Goal: Task Accomplishment & Management: Complete application form

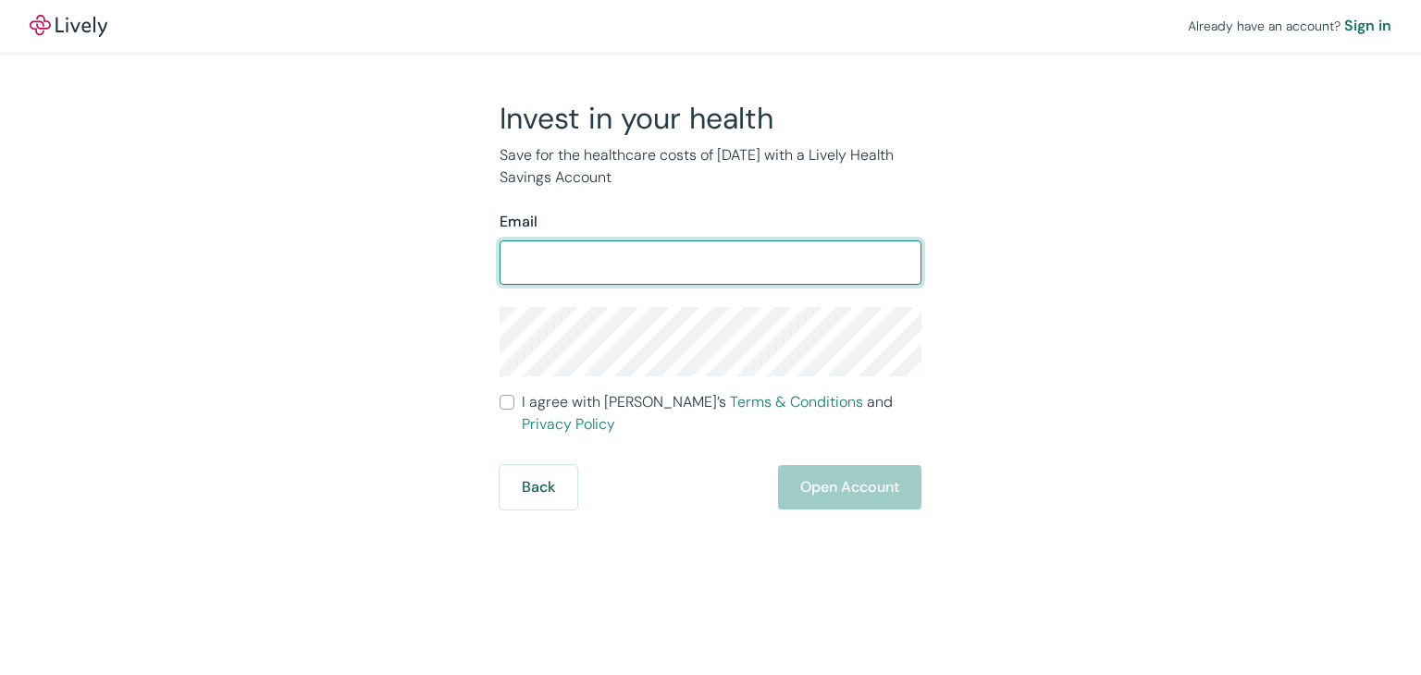
click at [585, 262] on input "Email" at bounding box center [711, 262] width 422 height 37
type input "rafael_furst@hotmail.com"
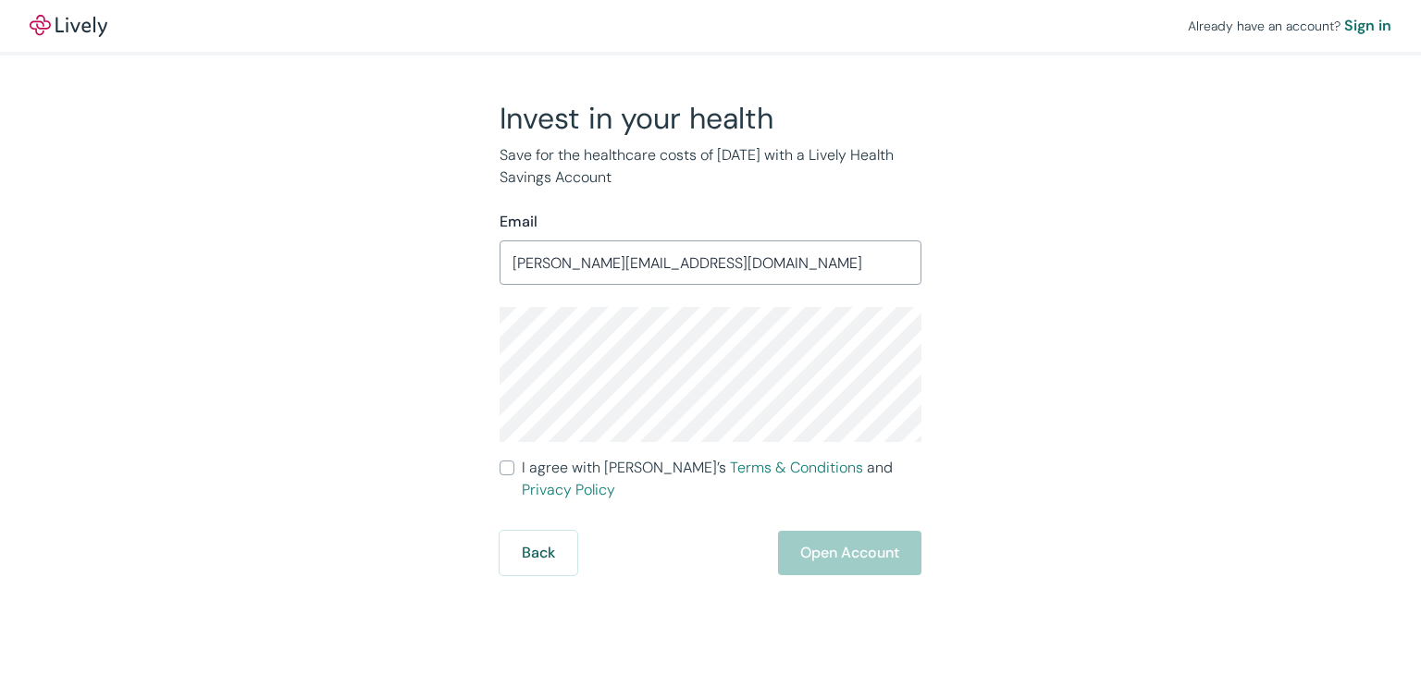
click at [827, 539] on div "Back Open Account" at bounding box center [711, 553] width 422 height 44
click at [882, 534] on div "Back Open Account" at bounding box center [711, 553] width 422 height 44
click at [508, 464] on input "I agree with Lively’s Terms & Conditions and Privacy Policy" at bounding box center [507, 468] width 15 height 15
checkbox input "true"
click at [848, 531] on button "Open Account" at bounding box center [849, 553] width 143 height 44
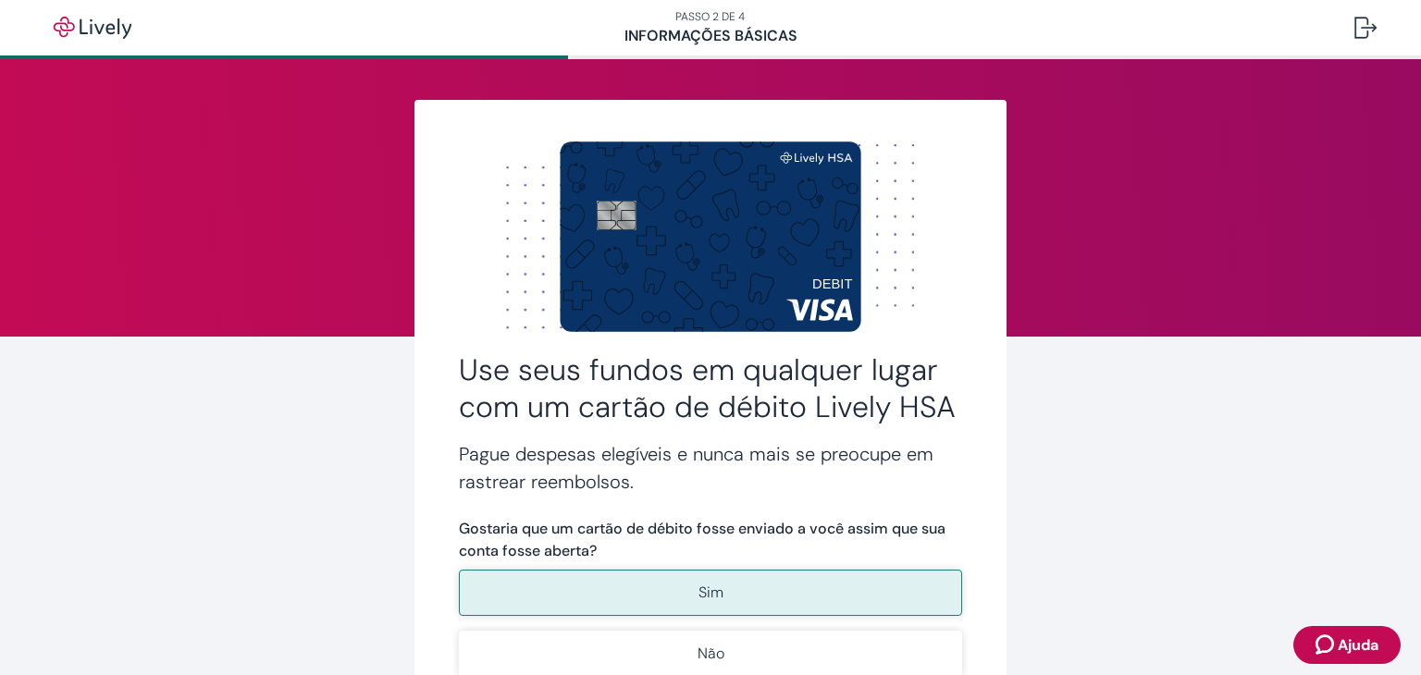
scroll to position [185, 0]
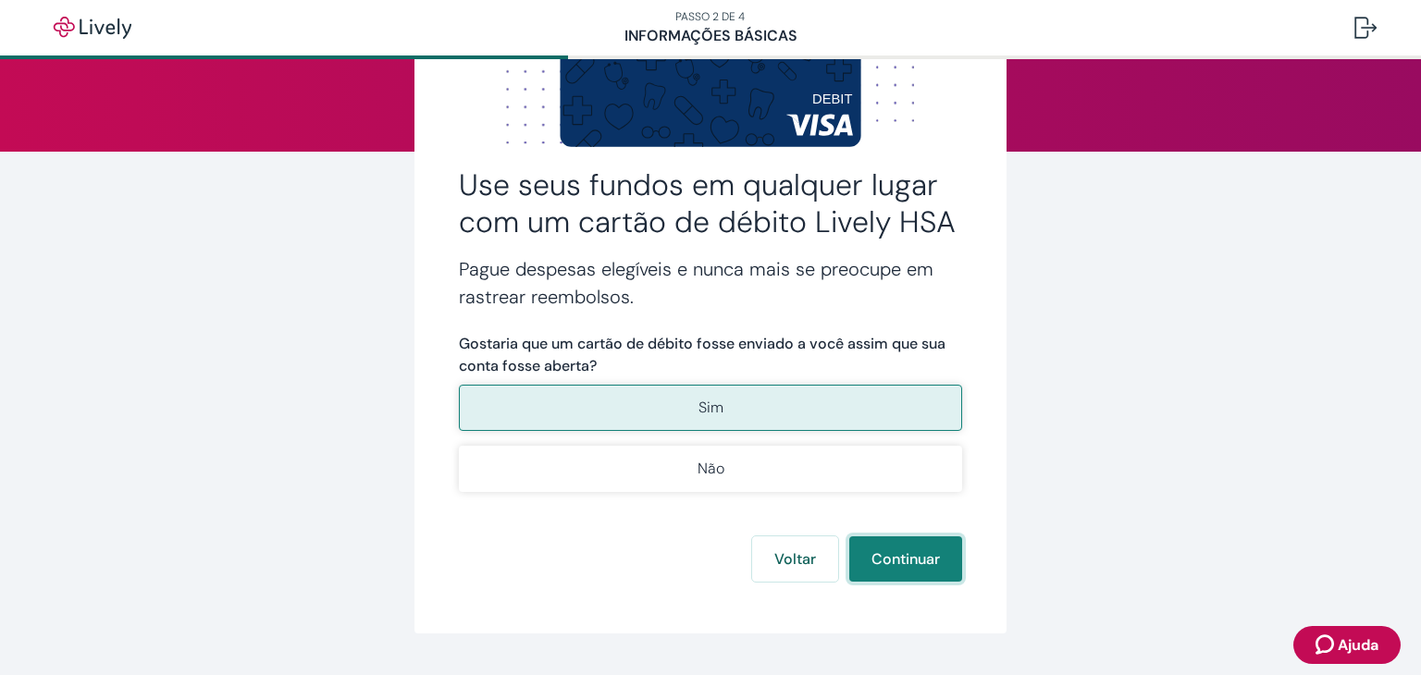
drag, startPoint x: 0, startPoint y: 0, endPoint x: 922, endPoint y: 562, distance: 1079.3
click at [922, 562] on font "Continuar" at bounding box center [906, 559] width 68 height 19
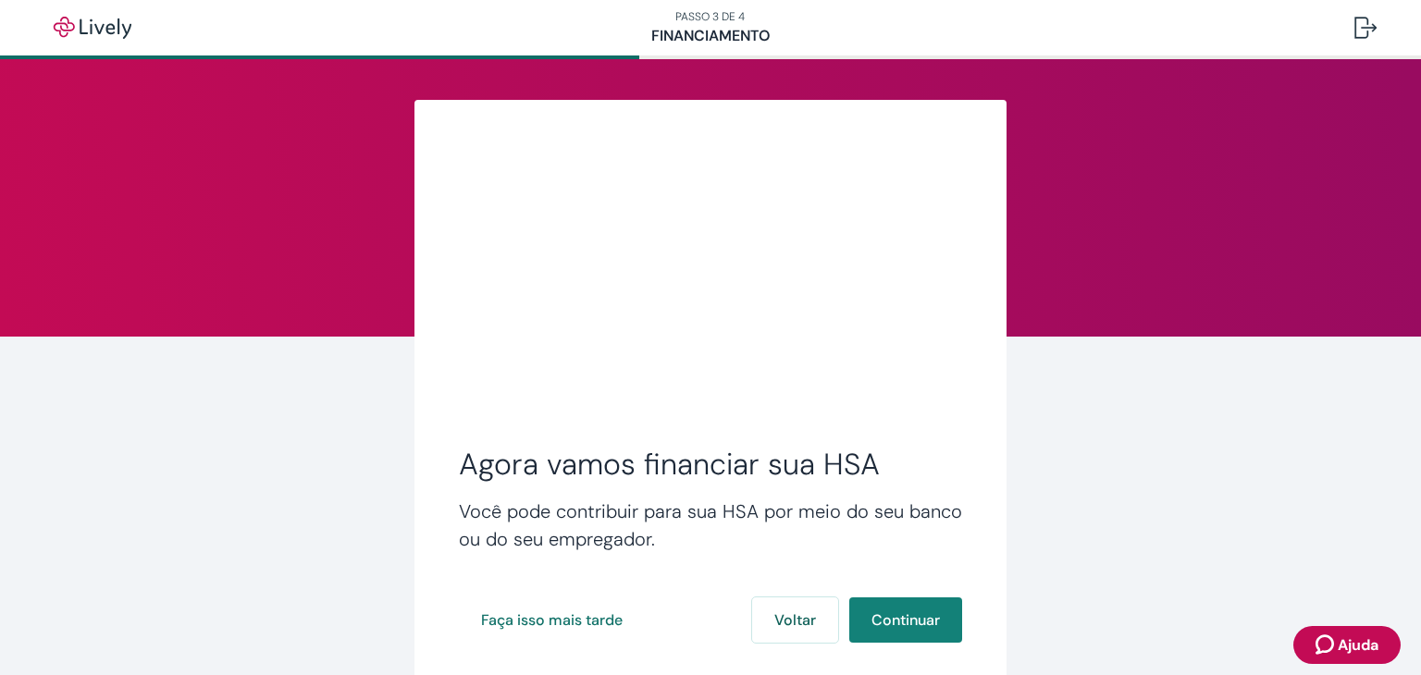
scroll to position [93, 0]
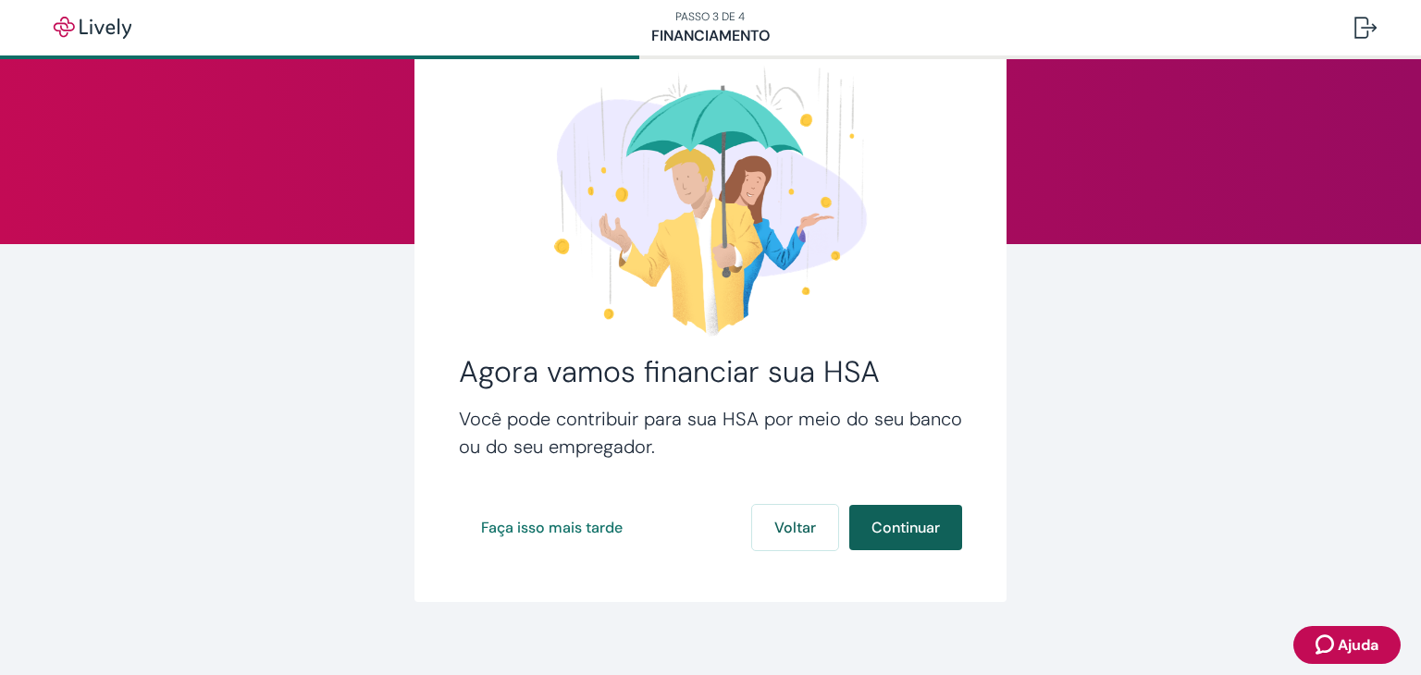
click at [924, 531] on font "Continuar" at bounding box center [906, 527] width 68 height 19
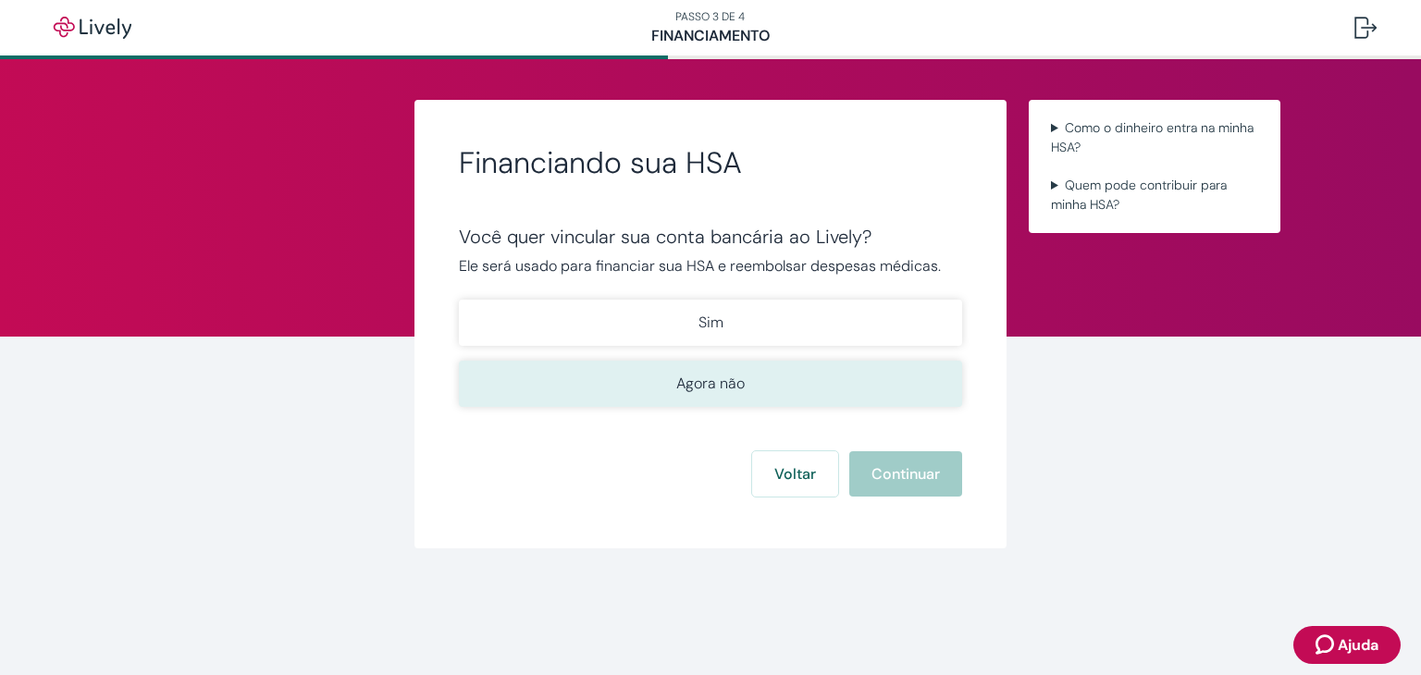
click at [714, 378] on font "Agora não" at bounding box center [710, 383] width 68 height 19
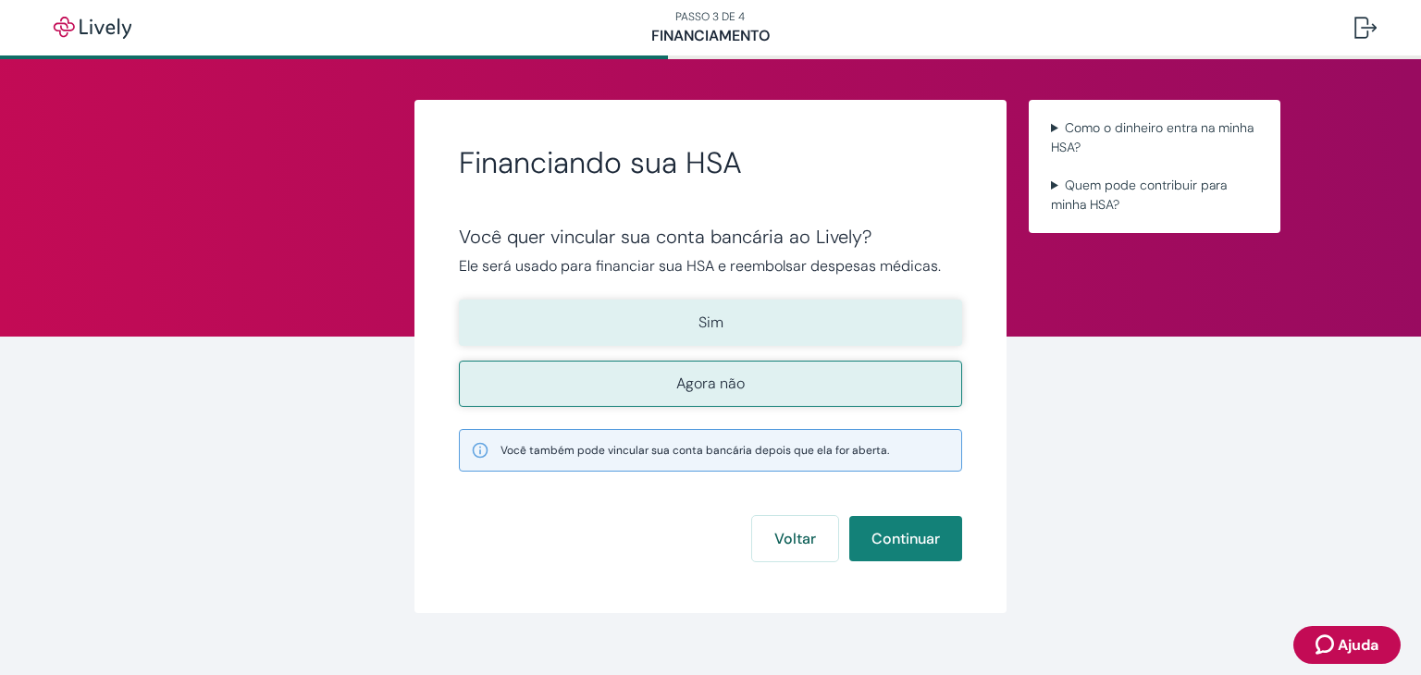
click at [799, 316] on button "Sim" at bounding box center [710, 323] width 503 height 46
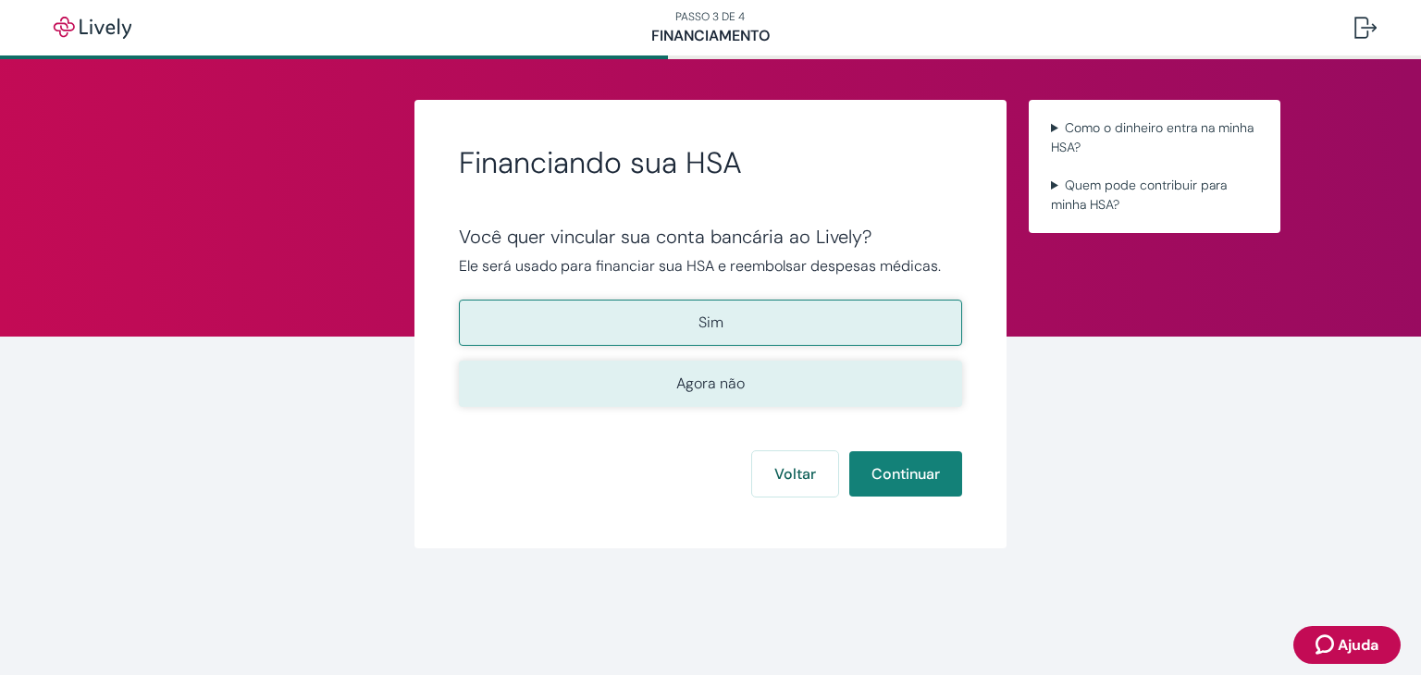
click at [841, 382] on button "Agora não" at bounding box center [710, 384] width 503 height 46
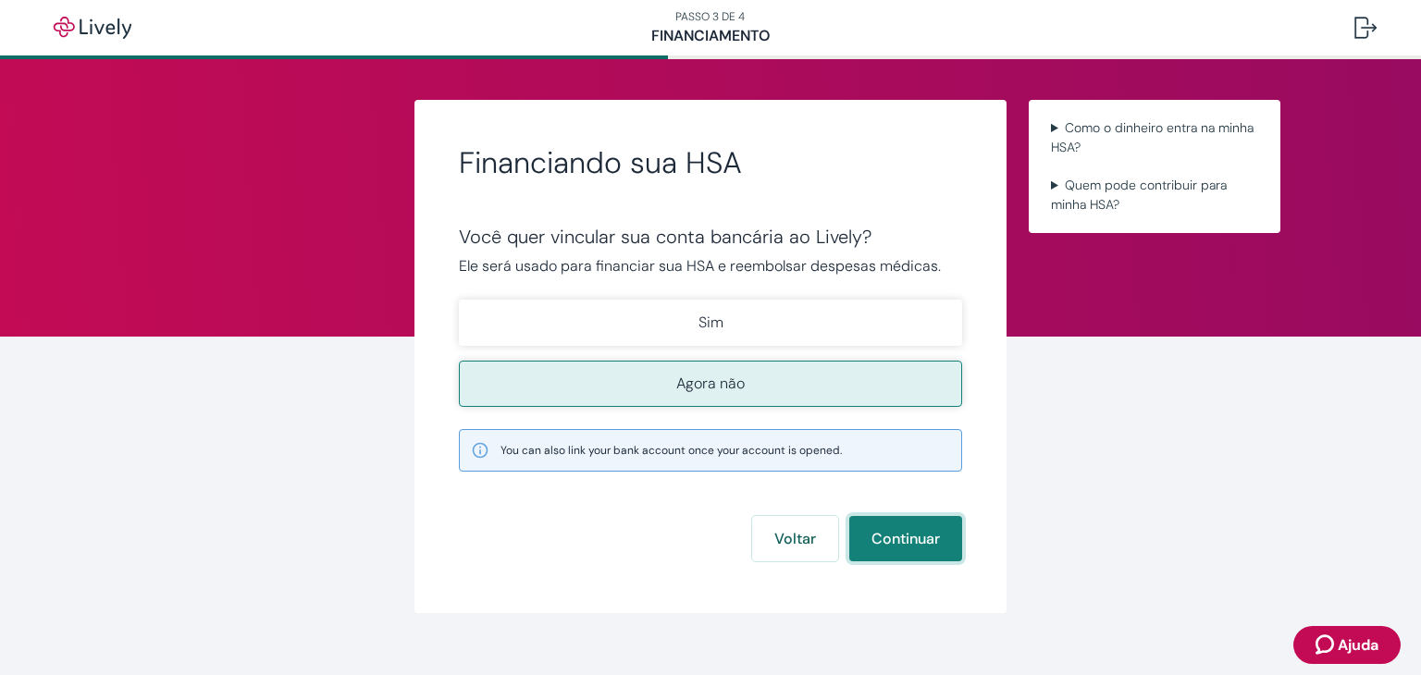
click at [911, 536] on font "Continuar" at bounding box center [906, 538] width 68 height 19
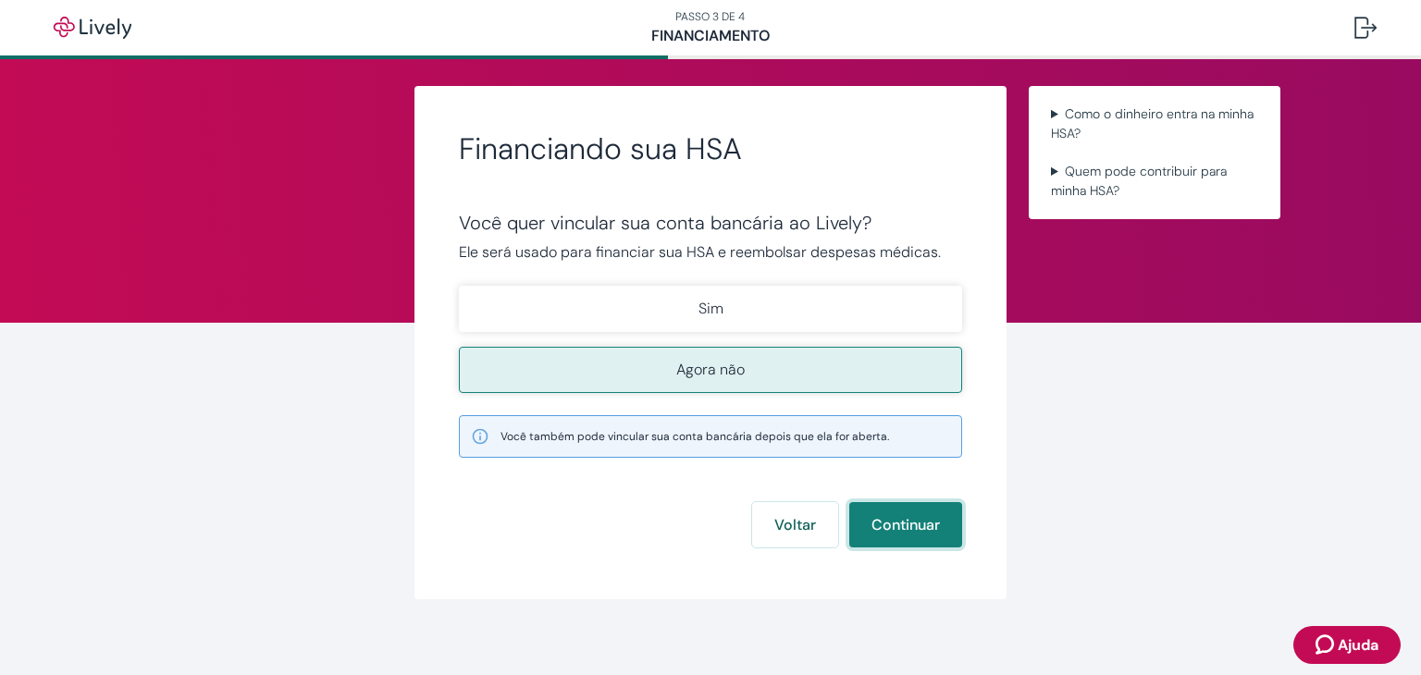
scroll to position [26, 0]
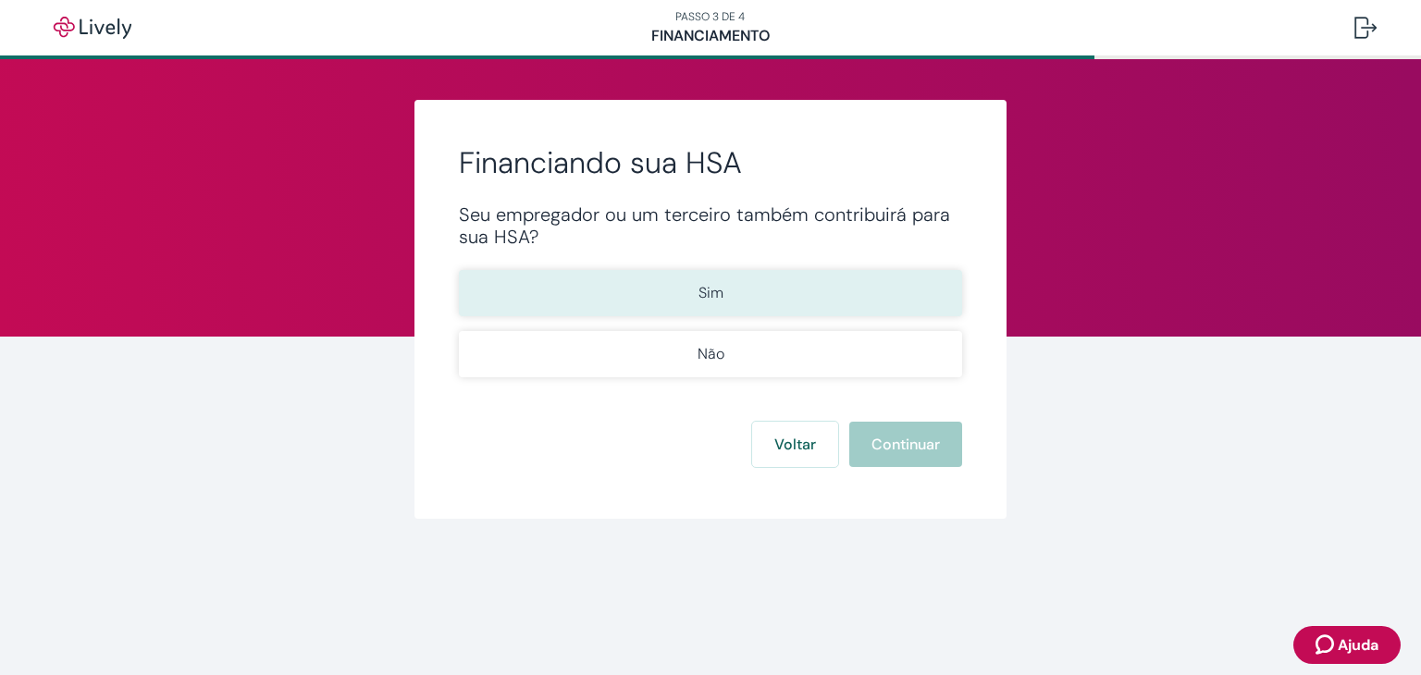
click at [746, 304] on button "Sim" at bounding box center [710, 293] width 503 height 46
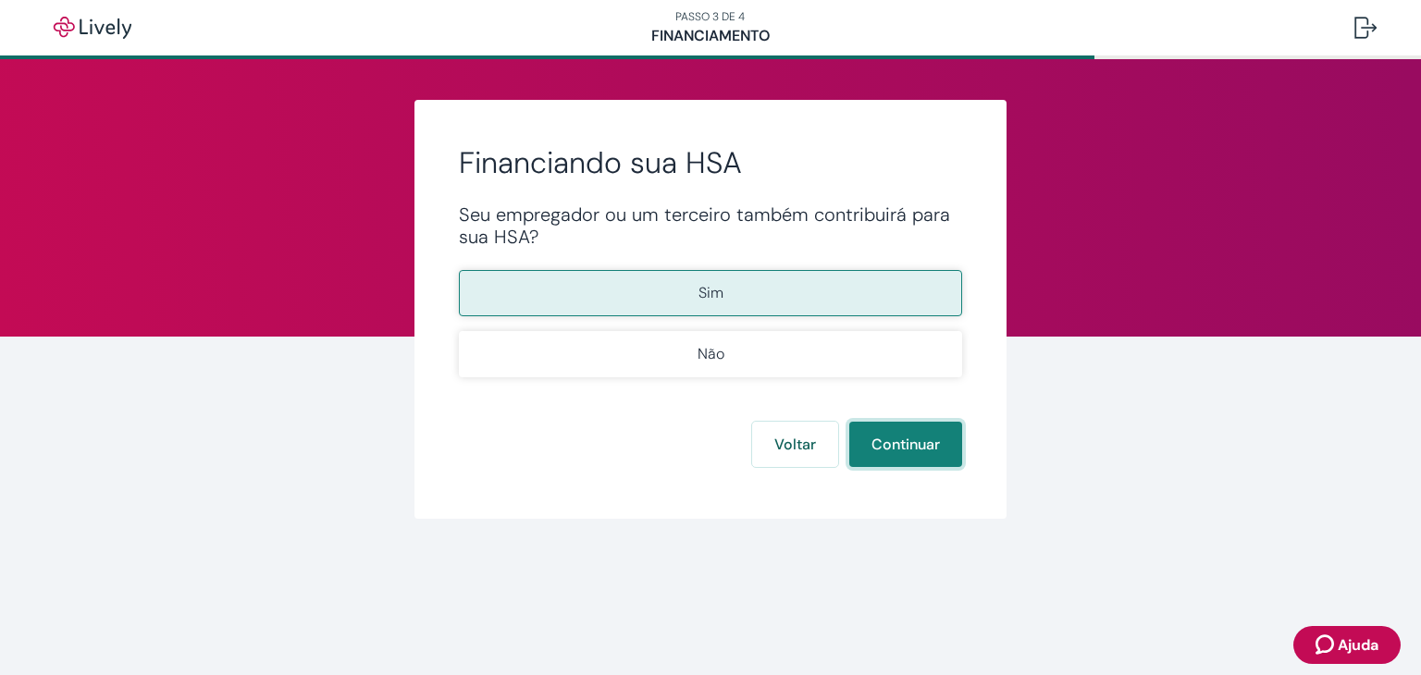
click at [929, 446] on font "Continuar" at bounding box center [906, 444] width 68 height 19
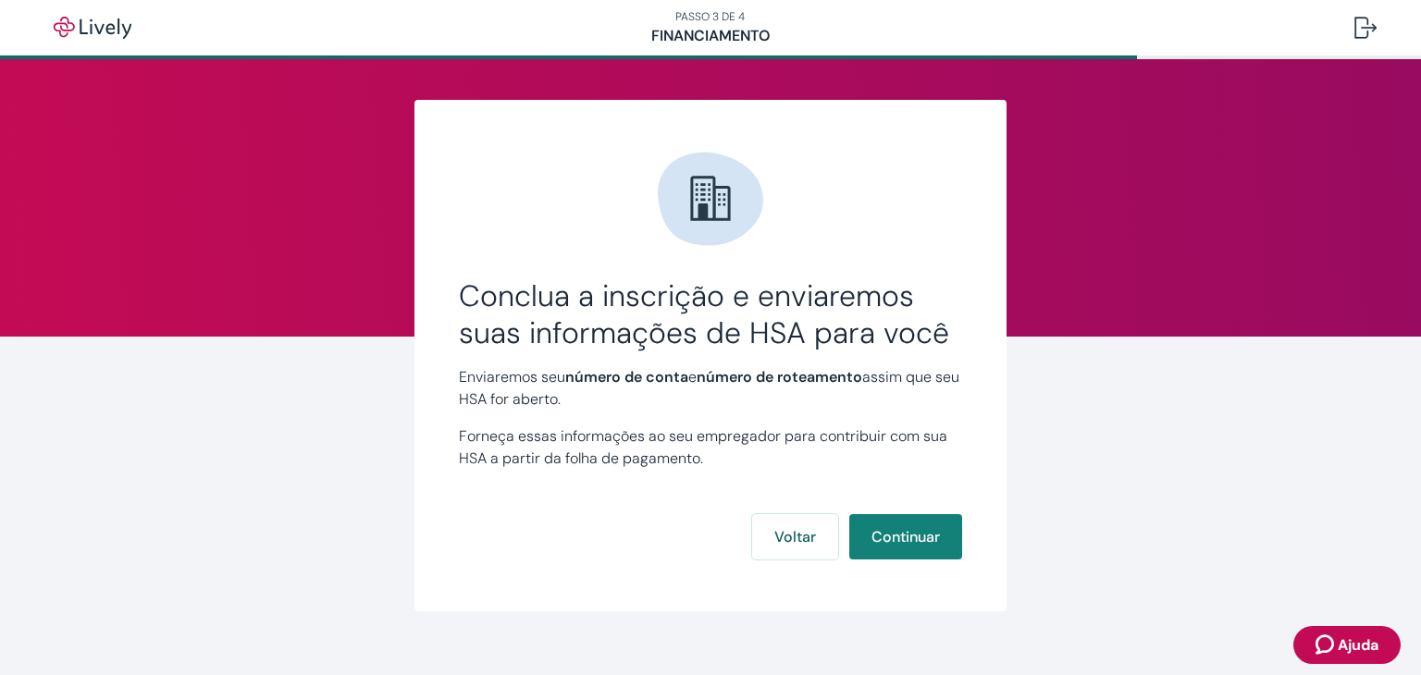
click at [909, 541] on font "Continuar" at bounding box center [906, 536] width 68 height 19
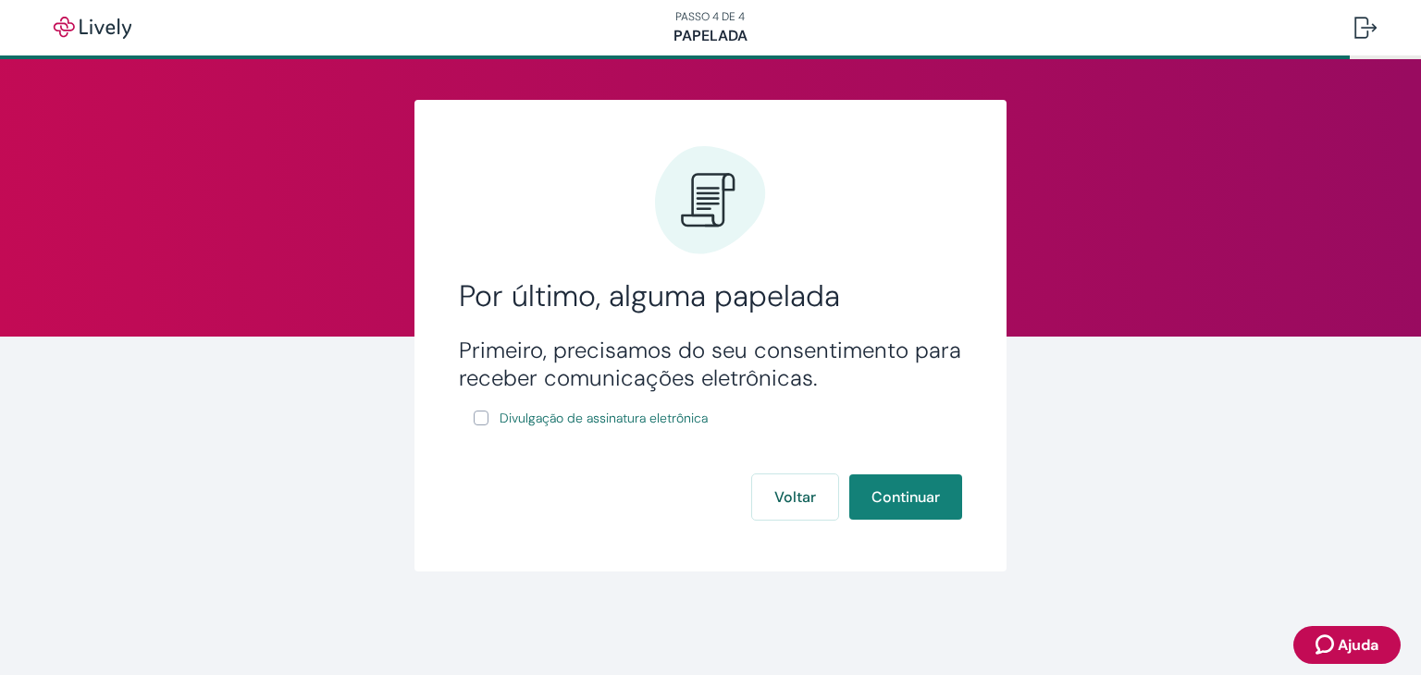
click at [484, 419] on input "Divulgação de assinatura eletrônica" at bounding box center [481, 418] width 15 height 15
checkbox input "true"
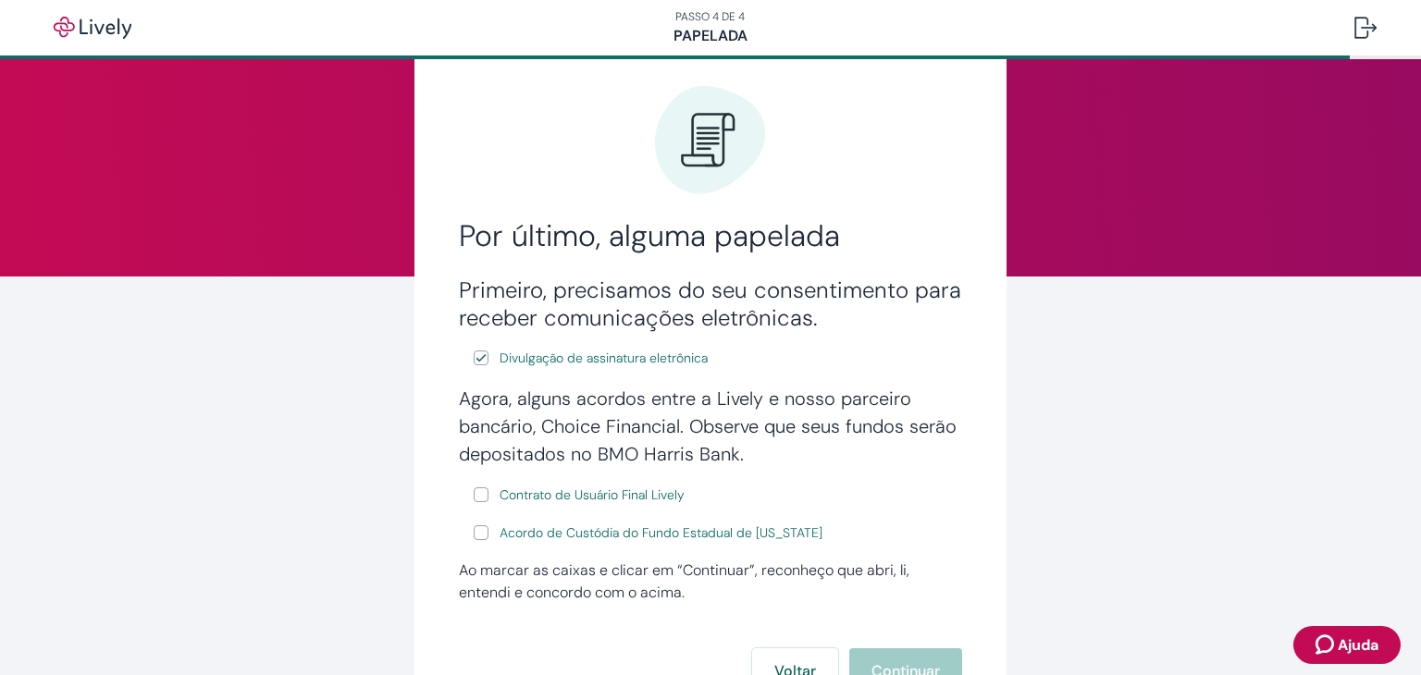
scroll to position [93, 0]
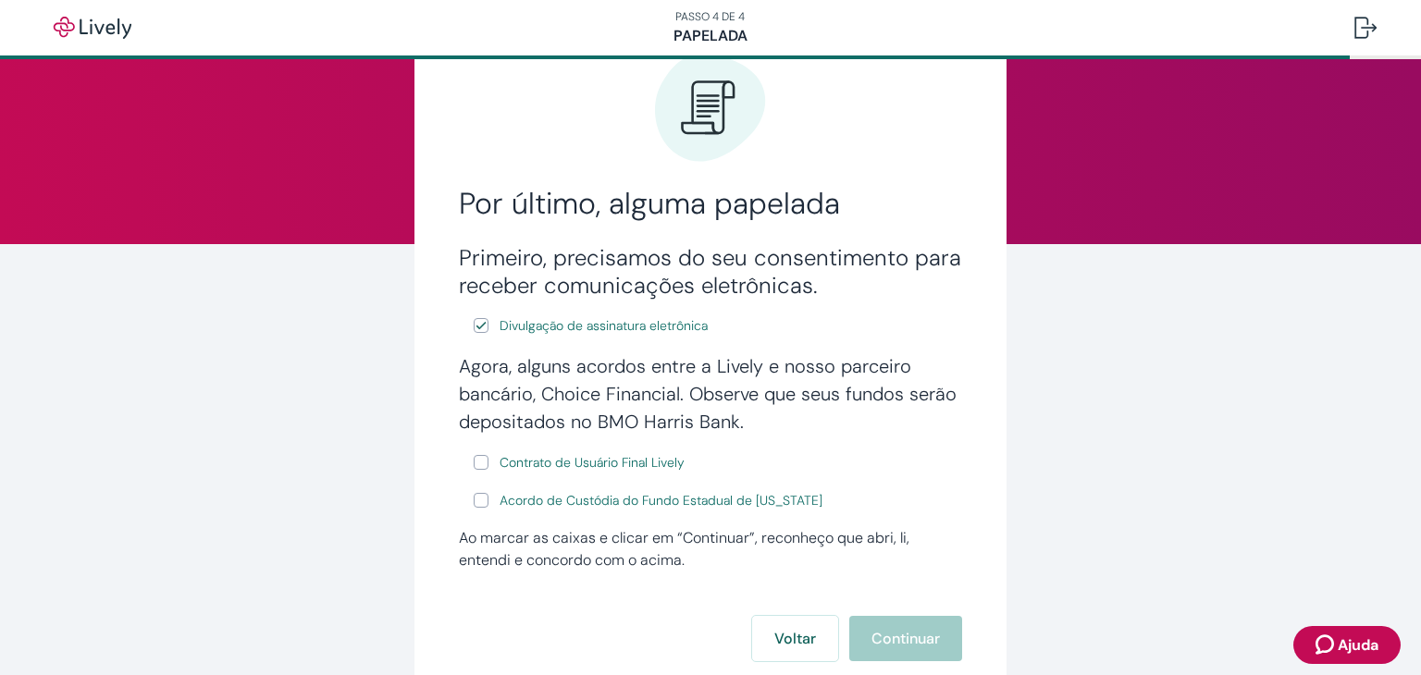
click at [477, 466] on input "Contrato de Usuário Final Lively" at bounding box center [481, 462] width 15 height 15
checkbox input "true"
click at [476, 498] on input "Acordo de Custódia do Fundo Estadual de [US_STATE]" at bounding box center [481, 500] width 15 height 15
checkbox input "true"
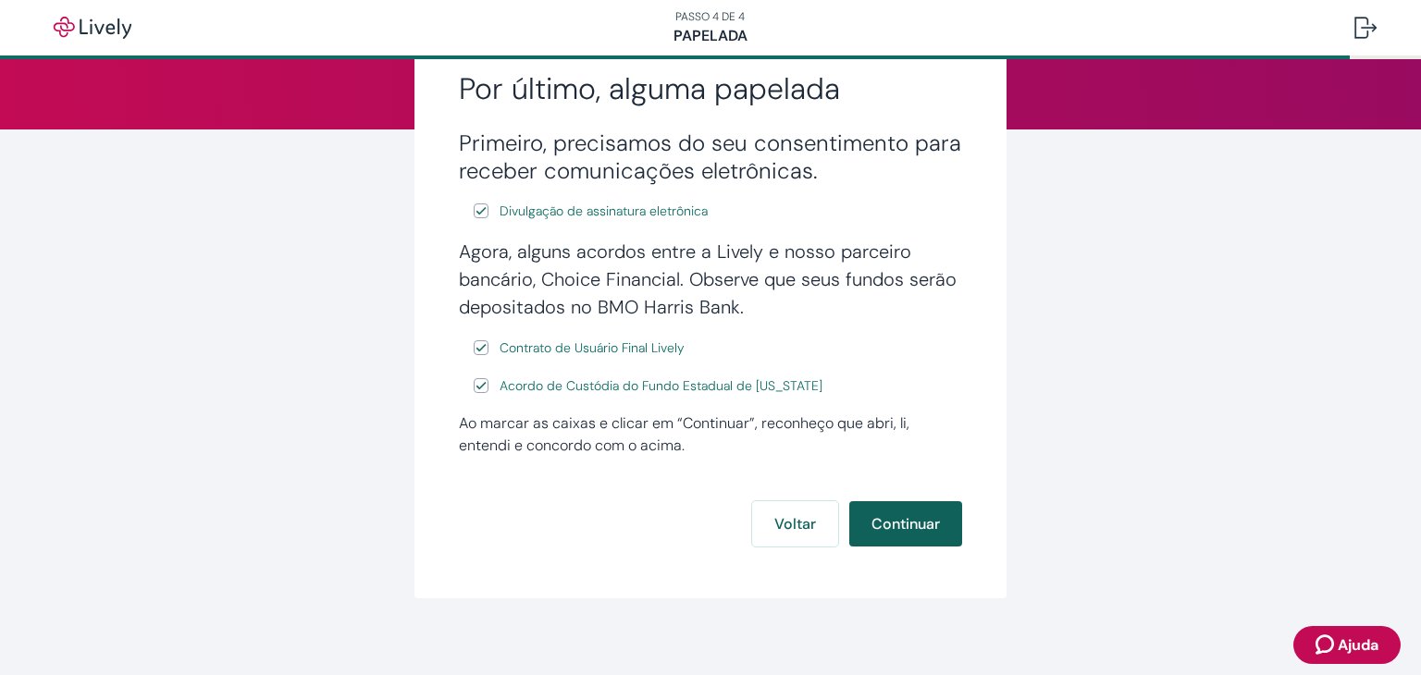
scroll to position [222, 0]
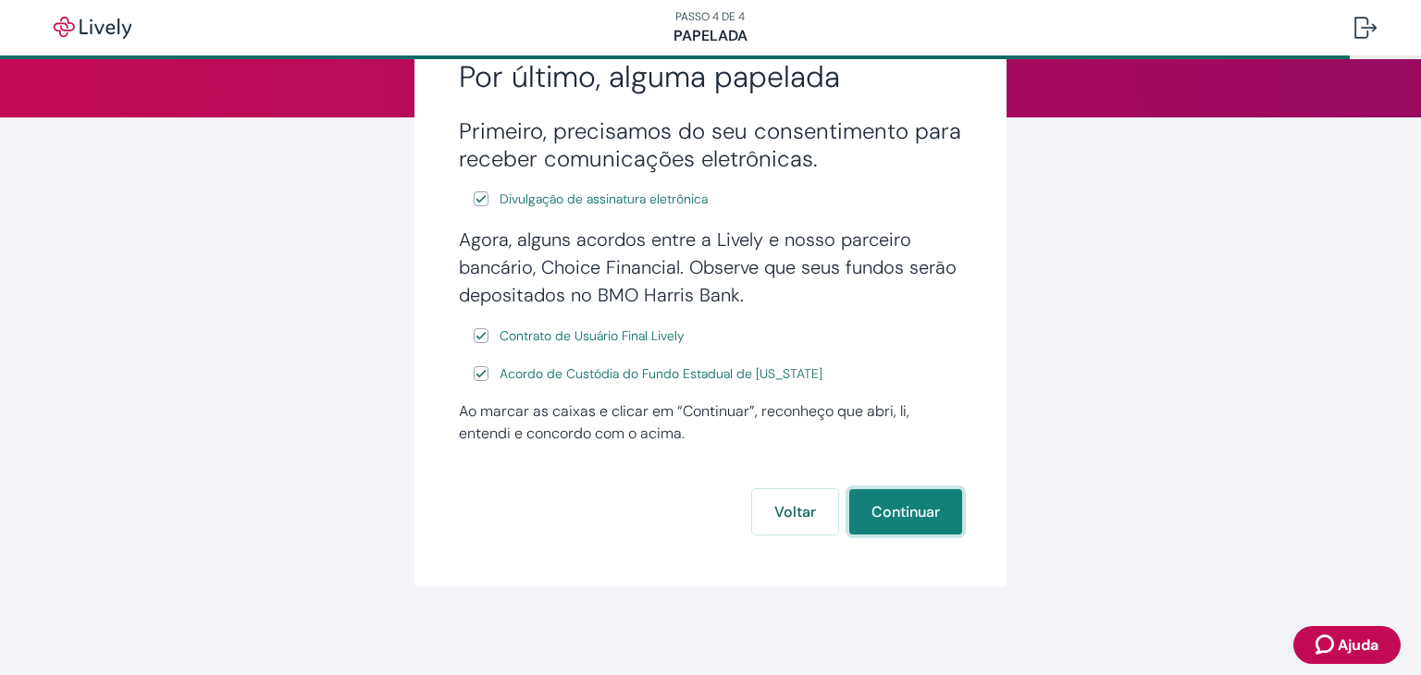
click at [893, 510] on font "Continuar" at bounding box center [906, 511] width 68 height 19
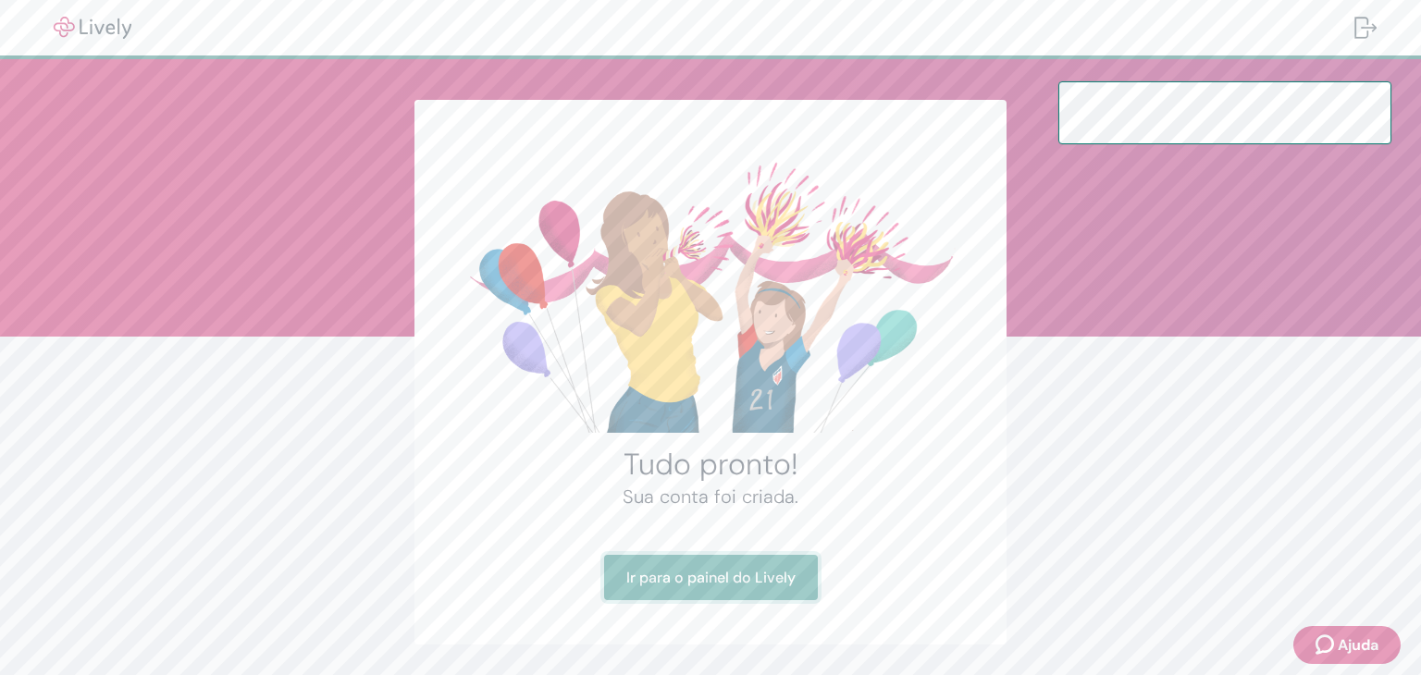
click at [744, 585] on font "Ir para o painel do Lively" at bounding box center [710, 577] width 169 height 19
